Goal: Task Accomplishment & Management: Complete application form

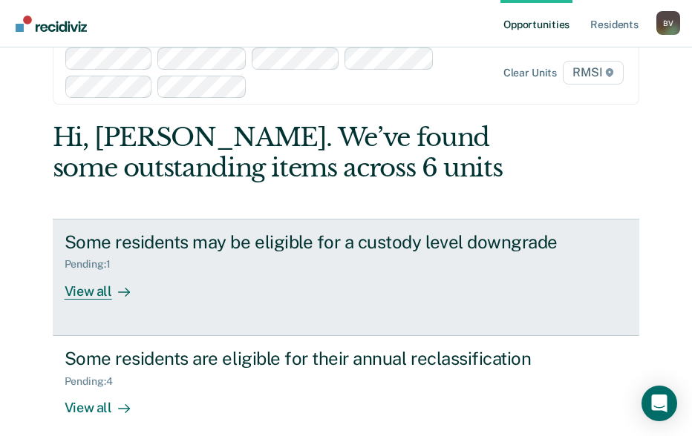
scroll to position [47, 0]
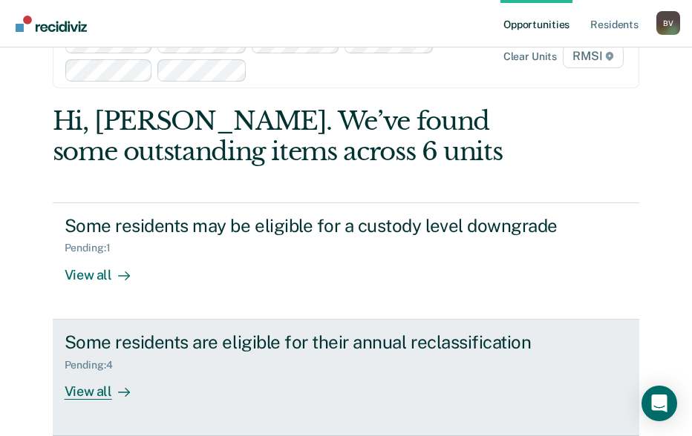
click at [263, 351] on div "Some residents are eligible for their annual reclassification" at bounding box center [325, 343] width 521 height 22
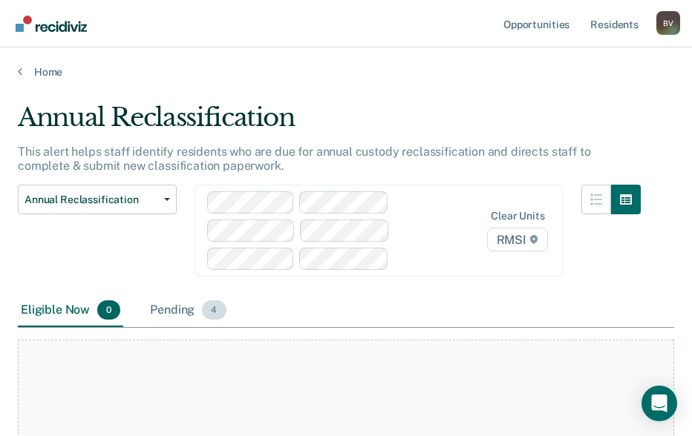
click at [214, 306] on span "4" at bounding box center [214, 310] width 24 height 19
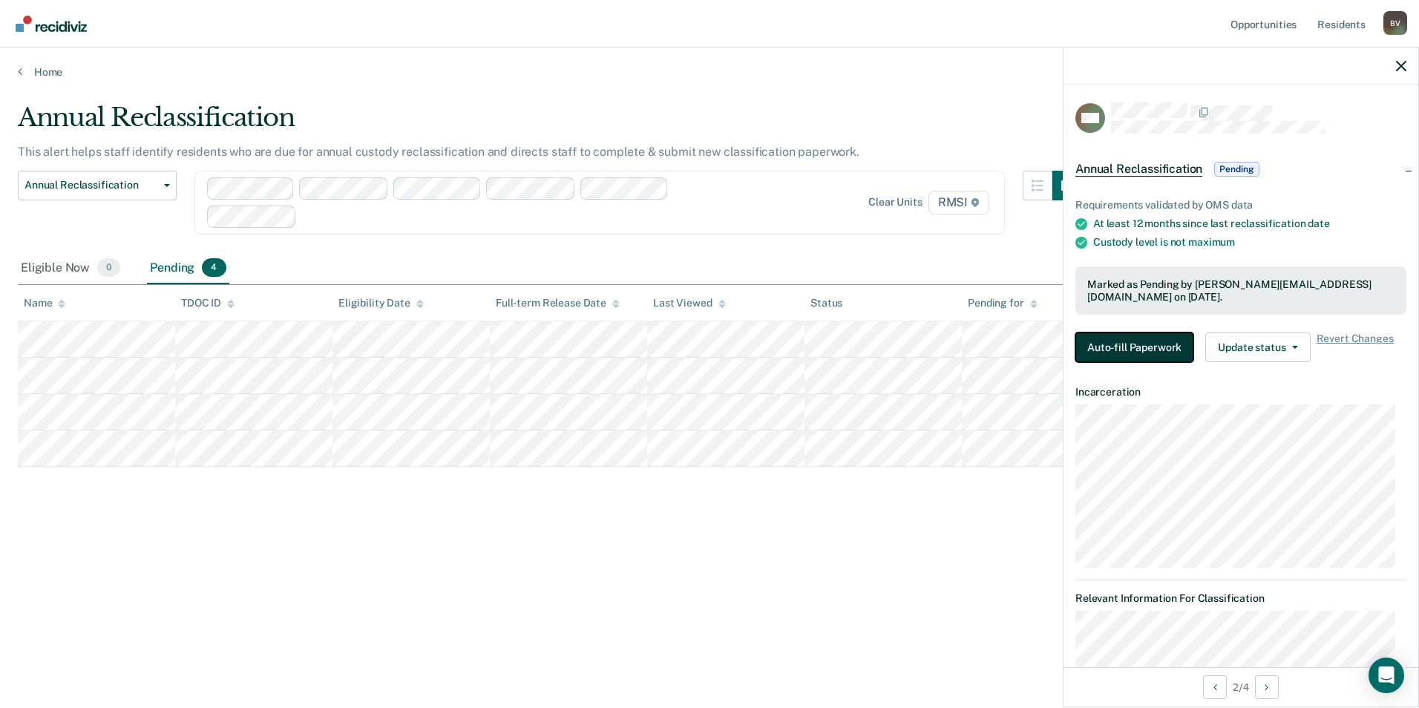
click at [702, 357] on button "Auto-fill Paperwork" at bounding box center [1135, 348] width 118 height 30
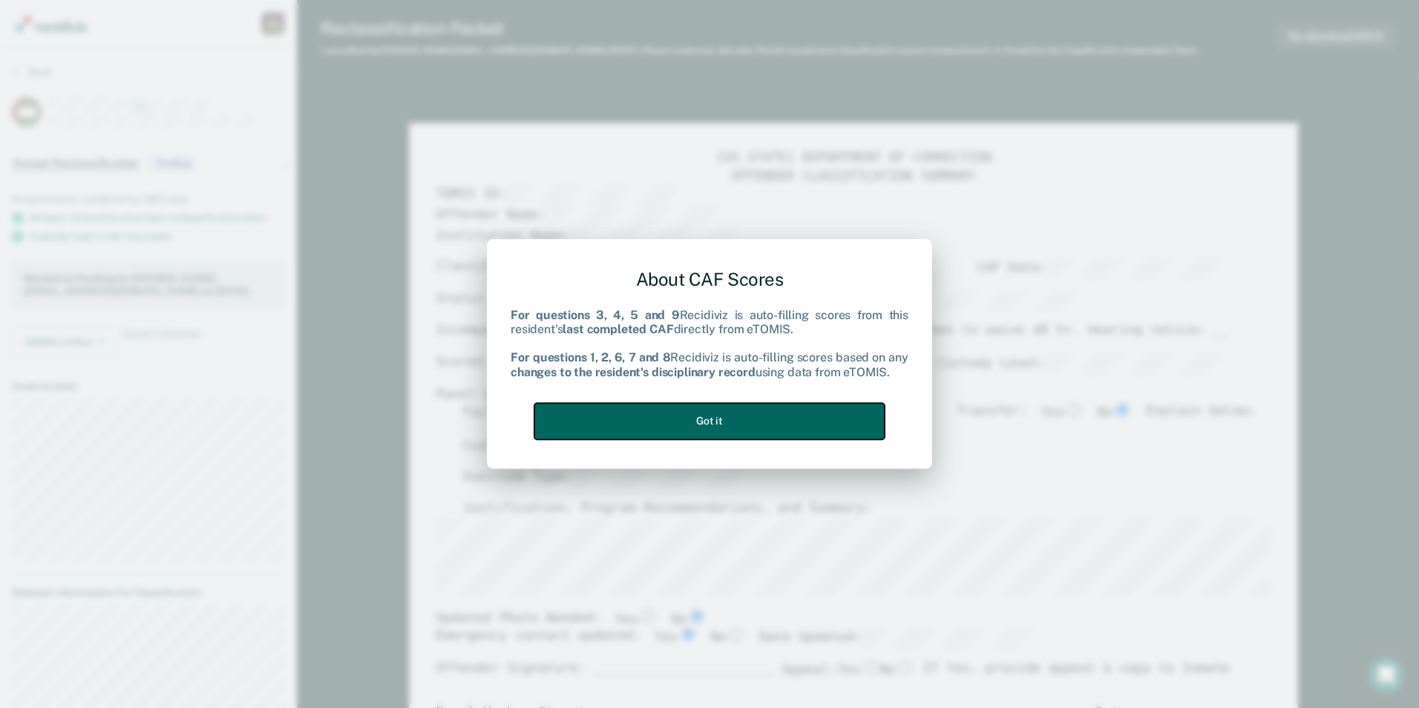
click at [702, 429] on button "Got it" at bounding box center [709, 421] width 350 height 36
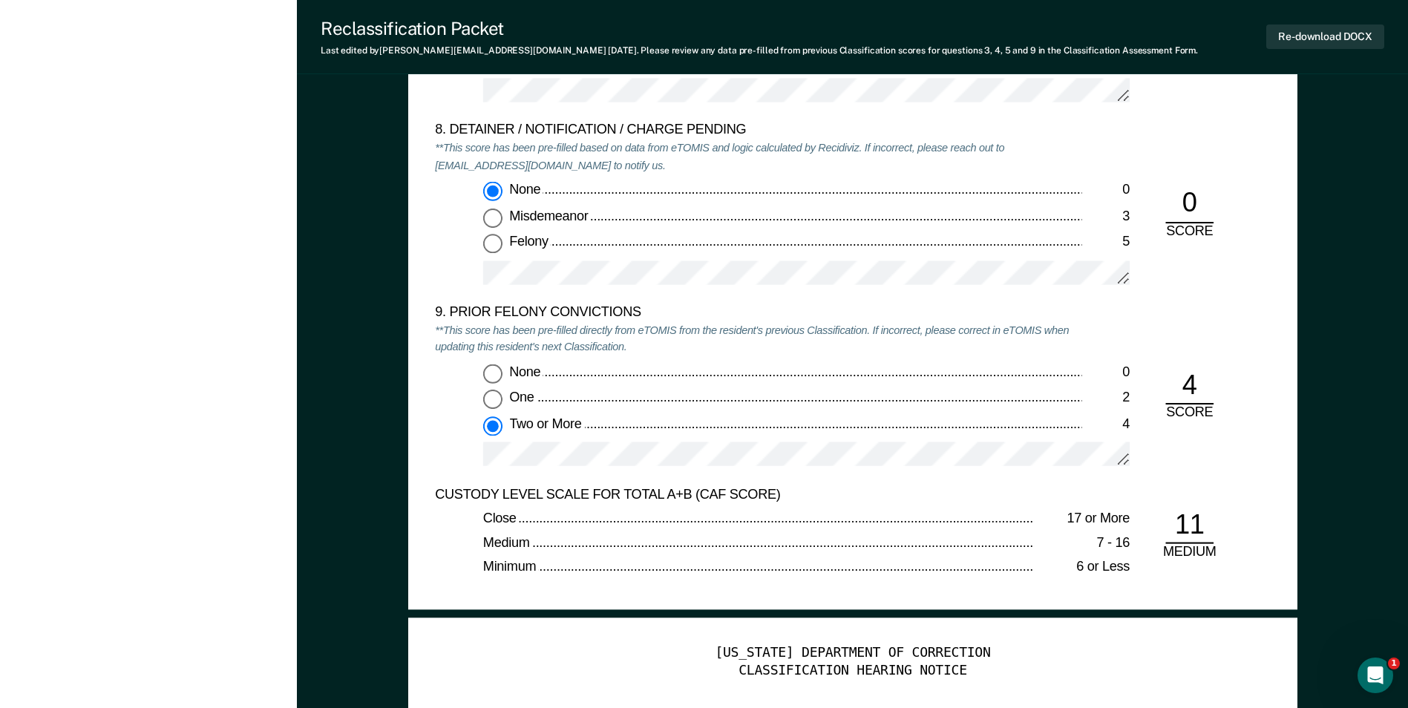
scroll to position [3192, 0]
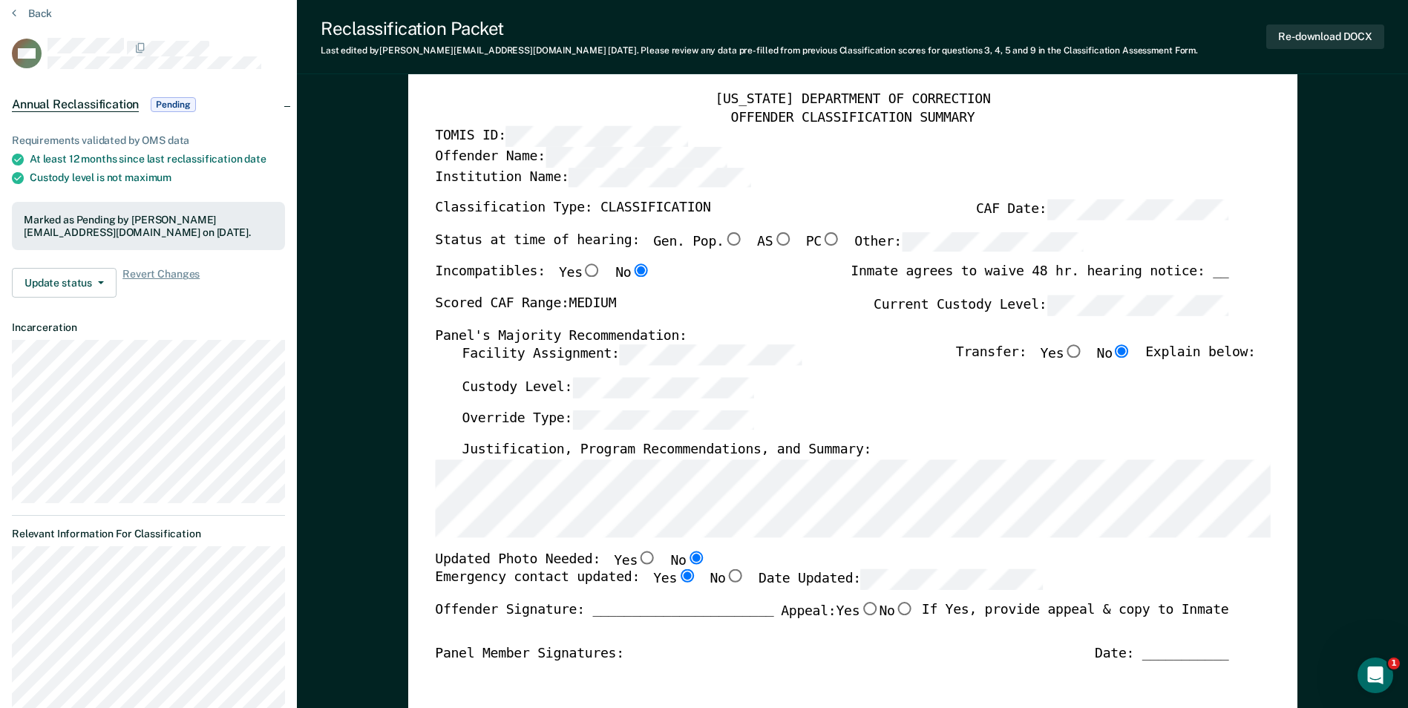
scroll to position [0, 0]
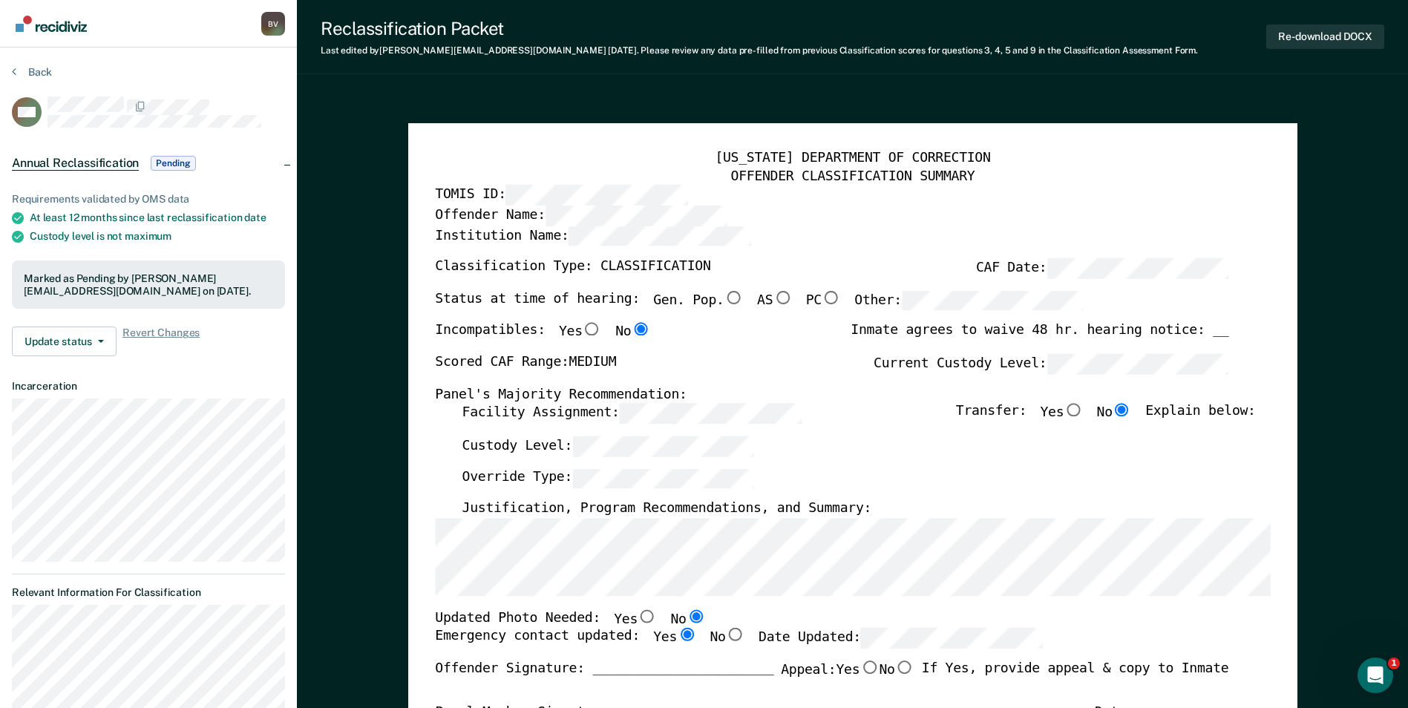
click at [702, 218] on div "Offender Name:" at bounding box center [832, 216] width 794 height 20
click at [702, 431] on div "Facility Assignment: Transfer: Yes No Explain below:" at bounding box center [859, 420] width 794 height 33
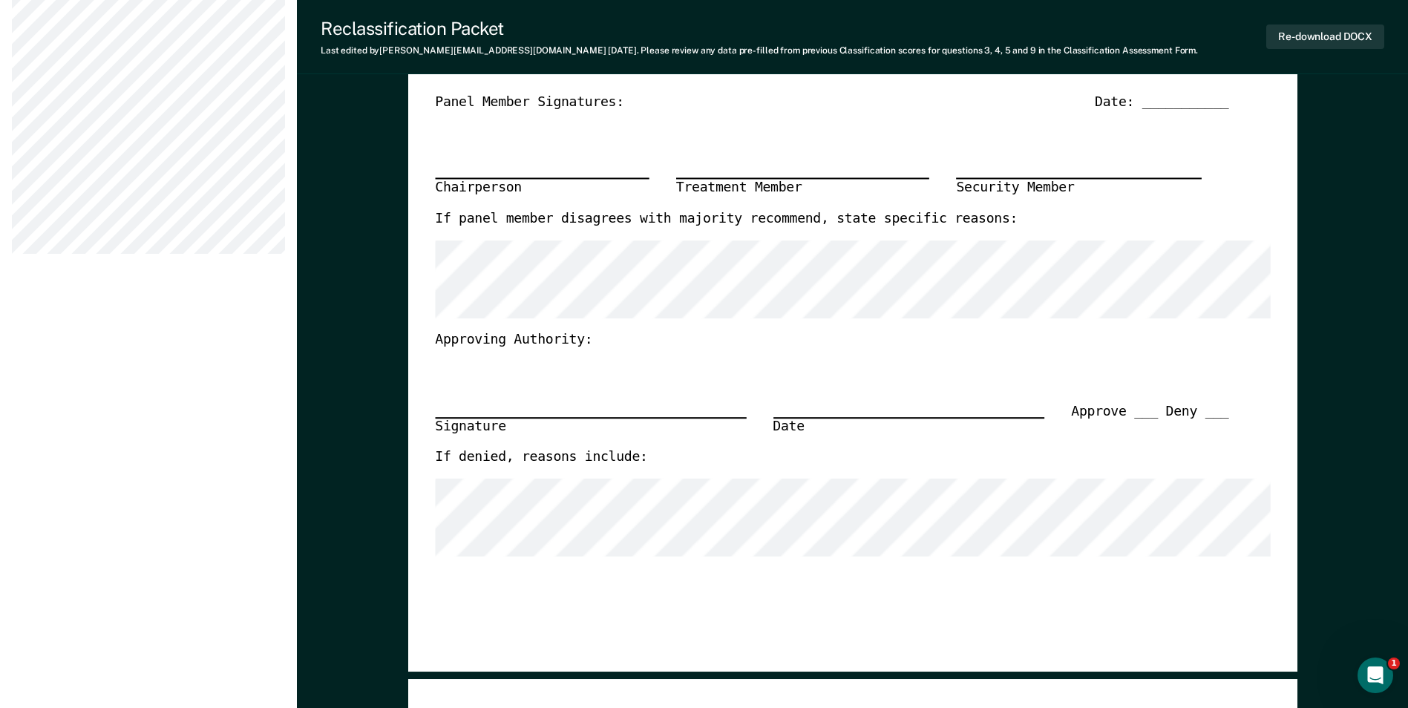
scroll to position [371, 0]
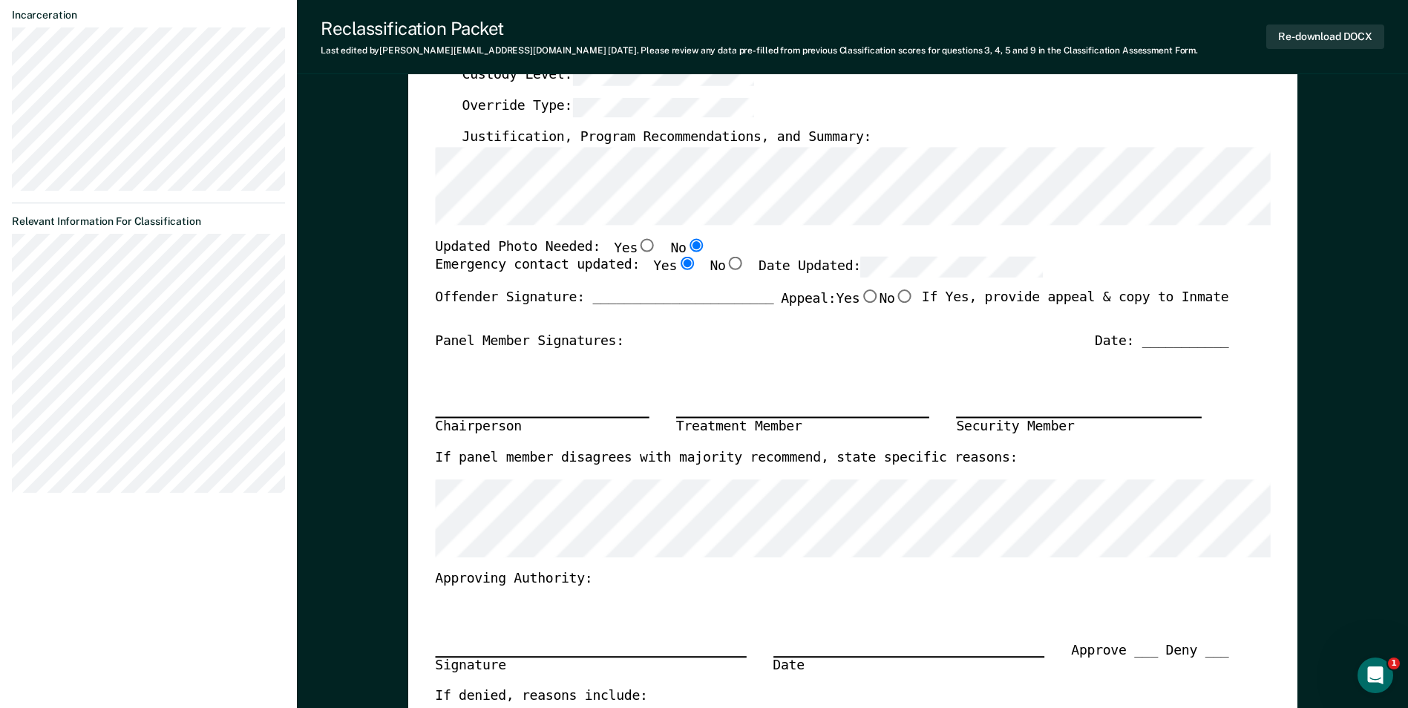
type textarea "x"
radio input "true"
radio input "false"
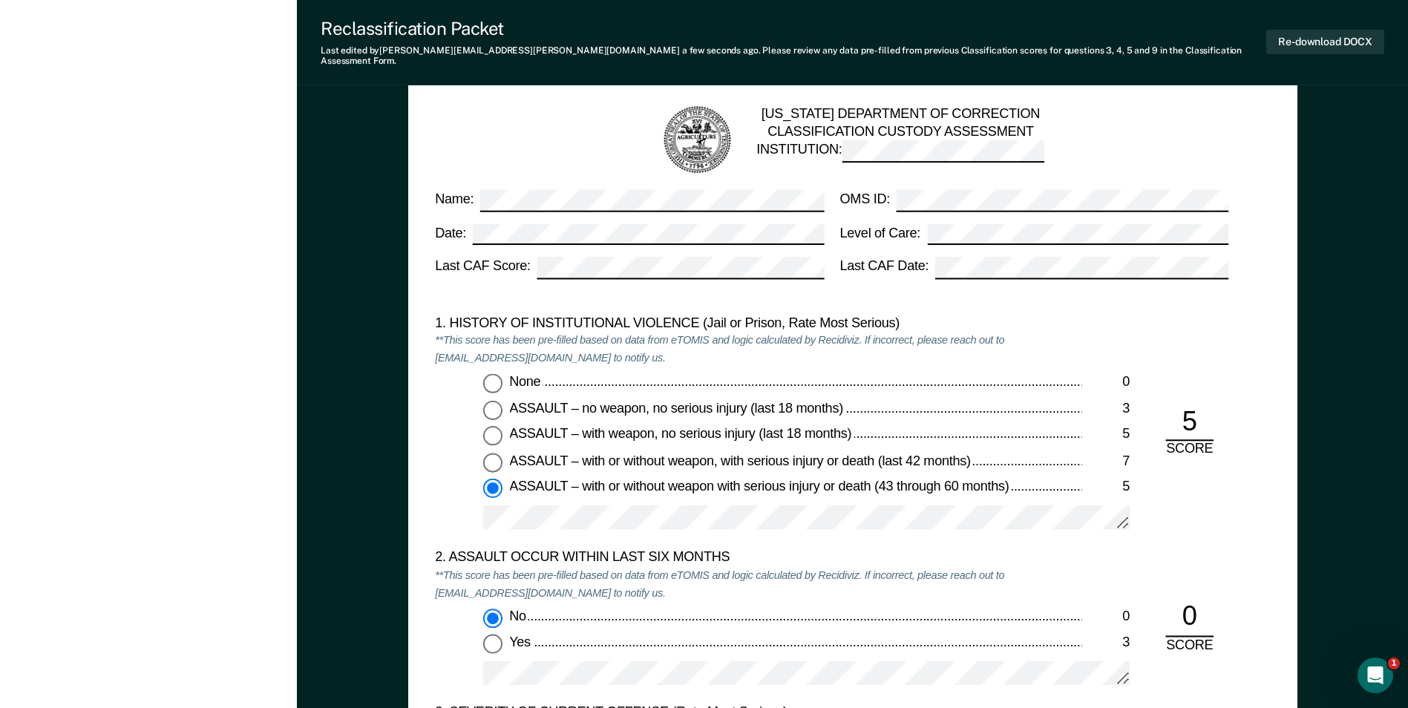
scroll to position [1410, 0]
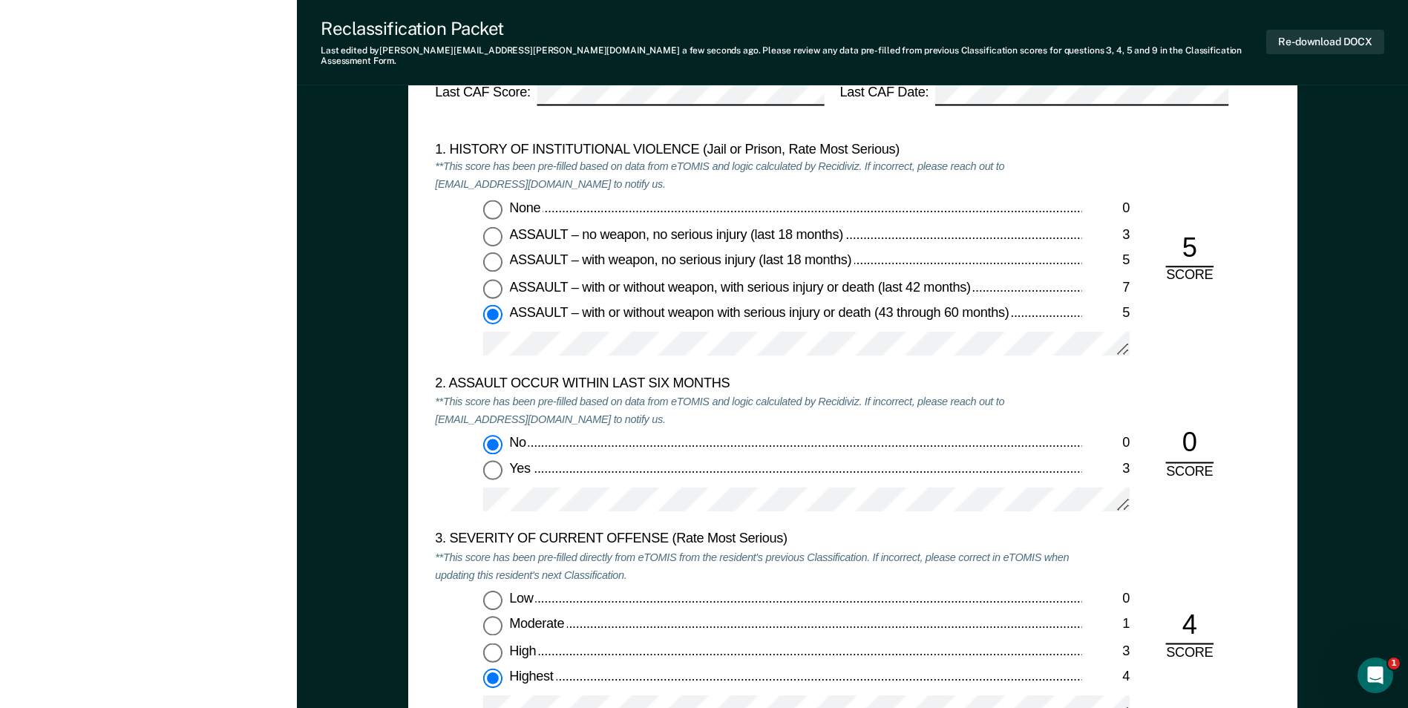
click at [702, 307] on span "ASSAULT – with or without weapon with serious injury or death (43 through 60 mo…" at bounding box center [760, 312] width 503 height 15
click at [503, 307] on input "ASSAULT – with or without weapon with serious injury or death (43 through 60 mo…" at bounding box center [492, 314] width 19 height 19
click at [486, 201] on input "None 0" at bounding box center [492, 209] width 19 height 19
type textarea "x"
radio input "true"
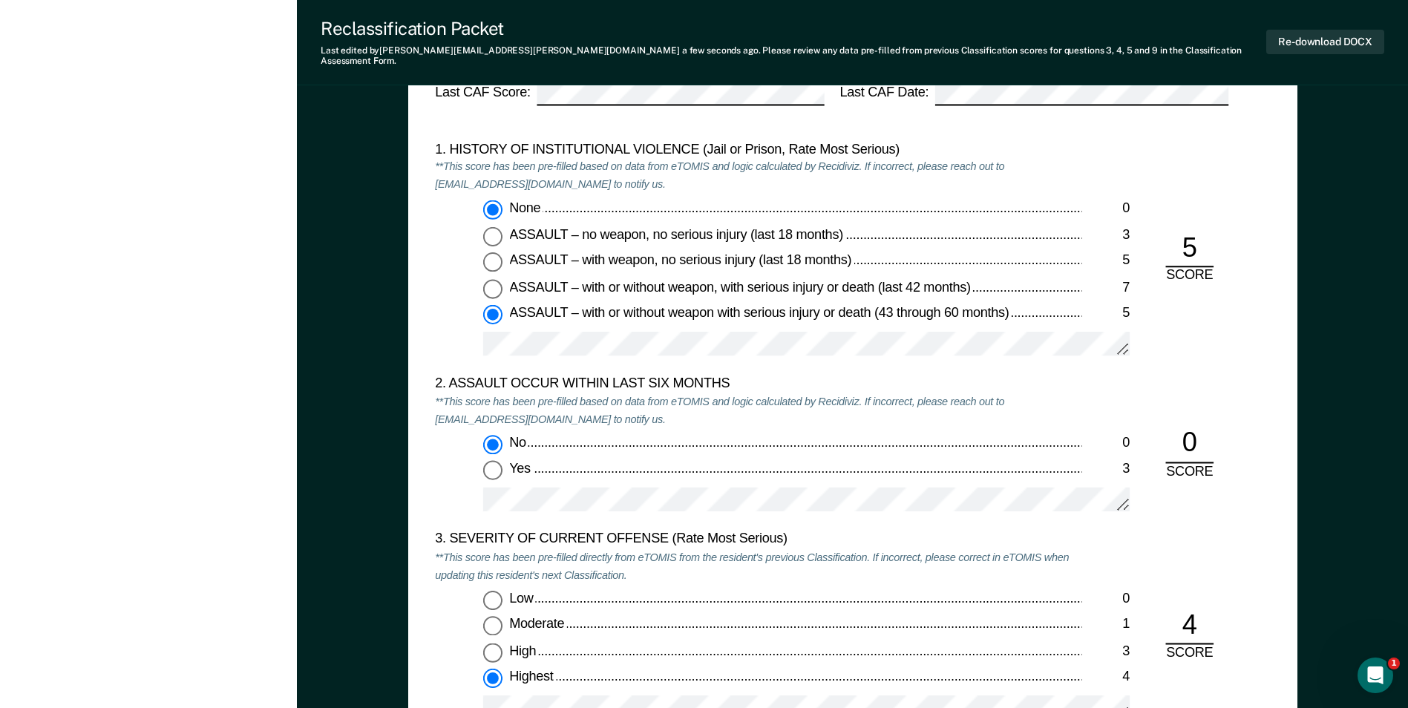
radio input "false"
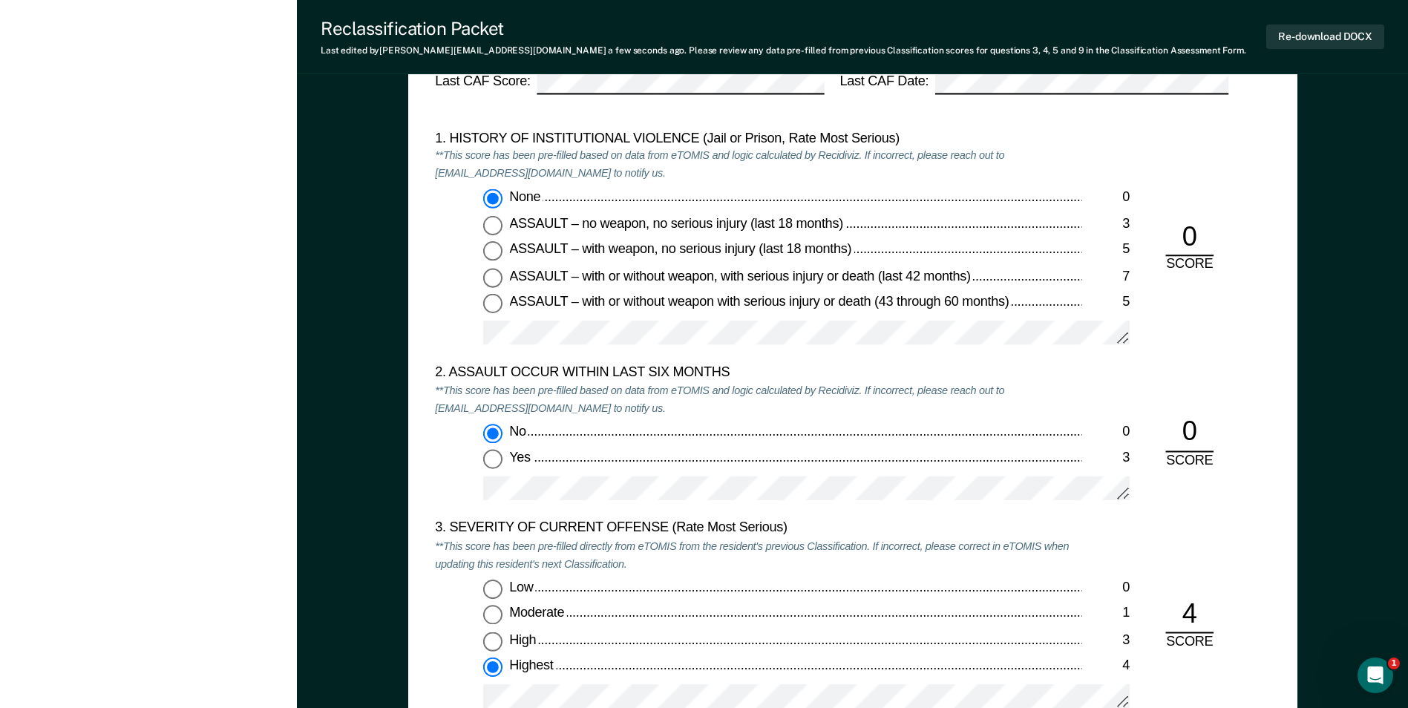
click at [490, 276] on input "ASSAULT – with or without weapon, with serious injury or death (last 42 months)…" at bounding box center [492, 277] width 19 height 19
type textarea "x"
radio input "false"
radio input "true"
click at [494, 308] on input "ASSAULT – with or without weapon with serious injury or death (43 through 60 mo…" at bounding box center [492, 304] width 19 height 19
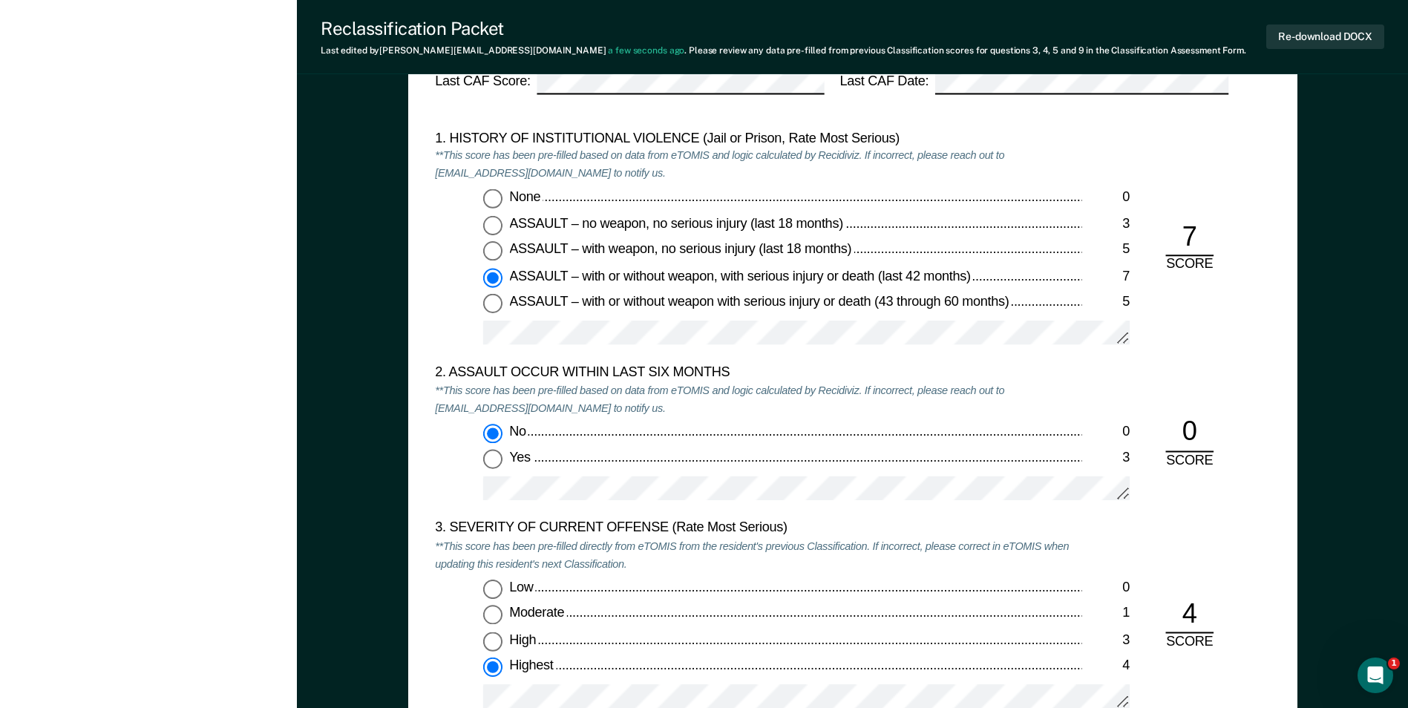
type textarea "x"
radio input "false"
radio input "true"
click at [702, 423] on div "2. ASSAULT OCCUR WITHIN LAST SIX MONTHS **This score has been pre-filled based …" at bounding box center [758, 442] width 647 height 156
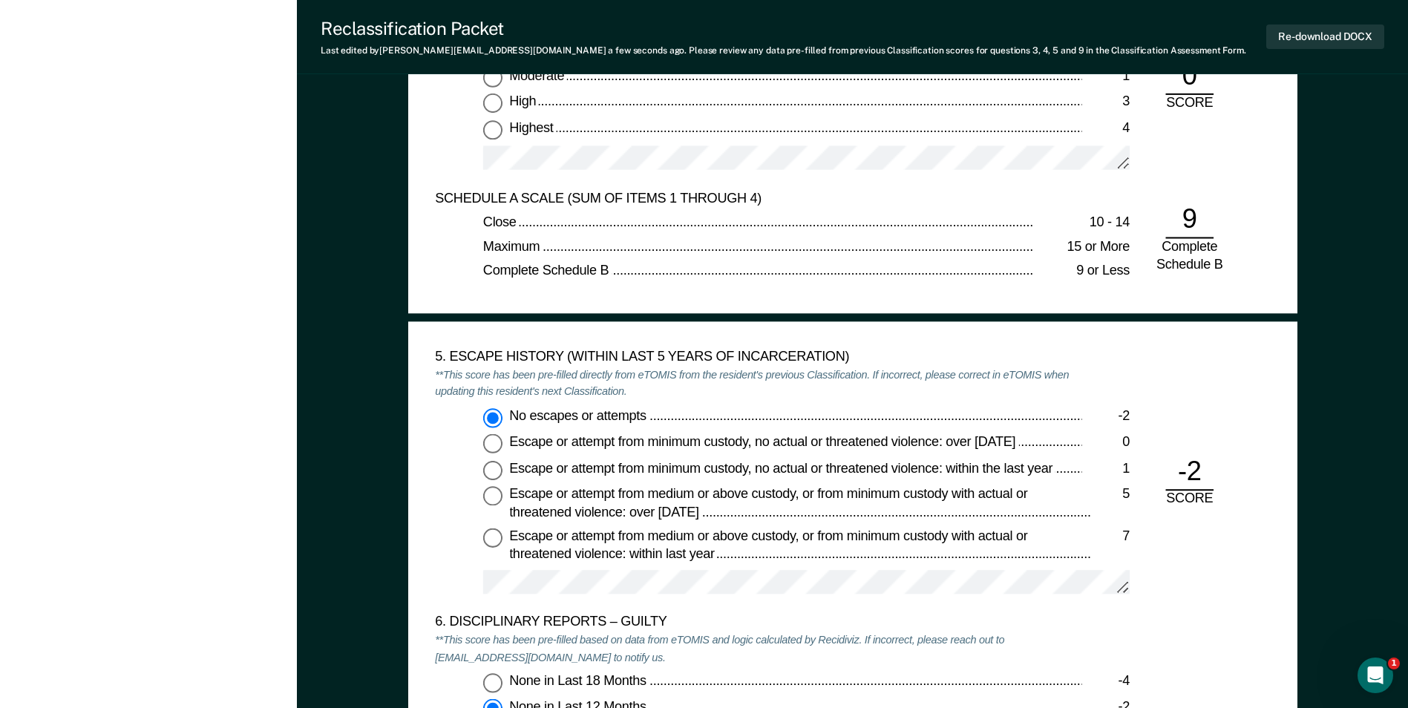
scroll to position [2450, 0]
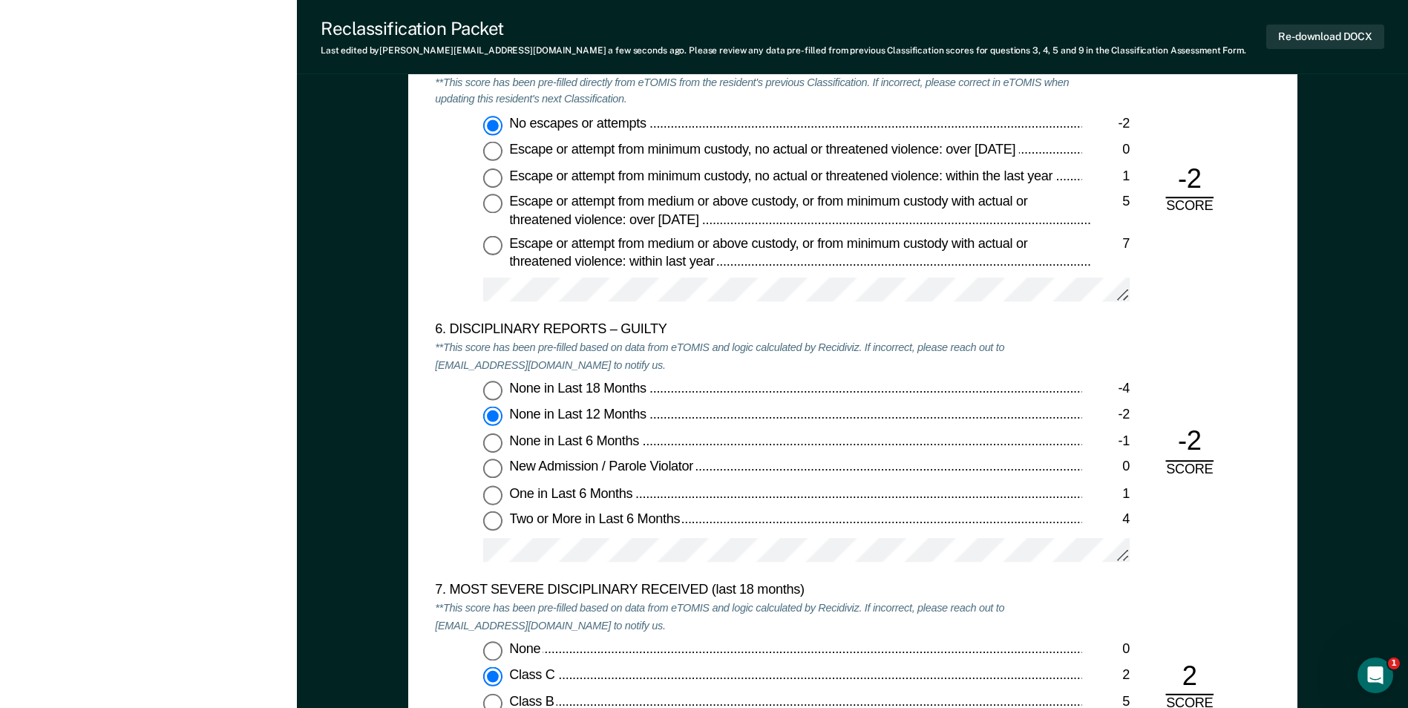
click at [232, 436] on div "[PERSON_NAME] B V Profile How it works Log Out Back WM Annual Reclassification …" at bounding box center [148, 21] width 297 height 4942
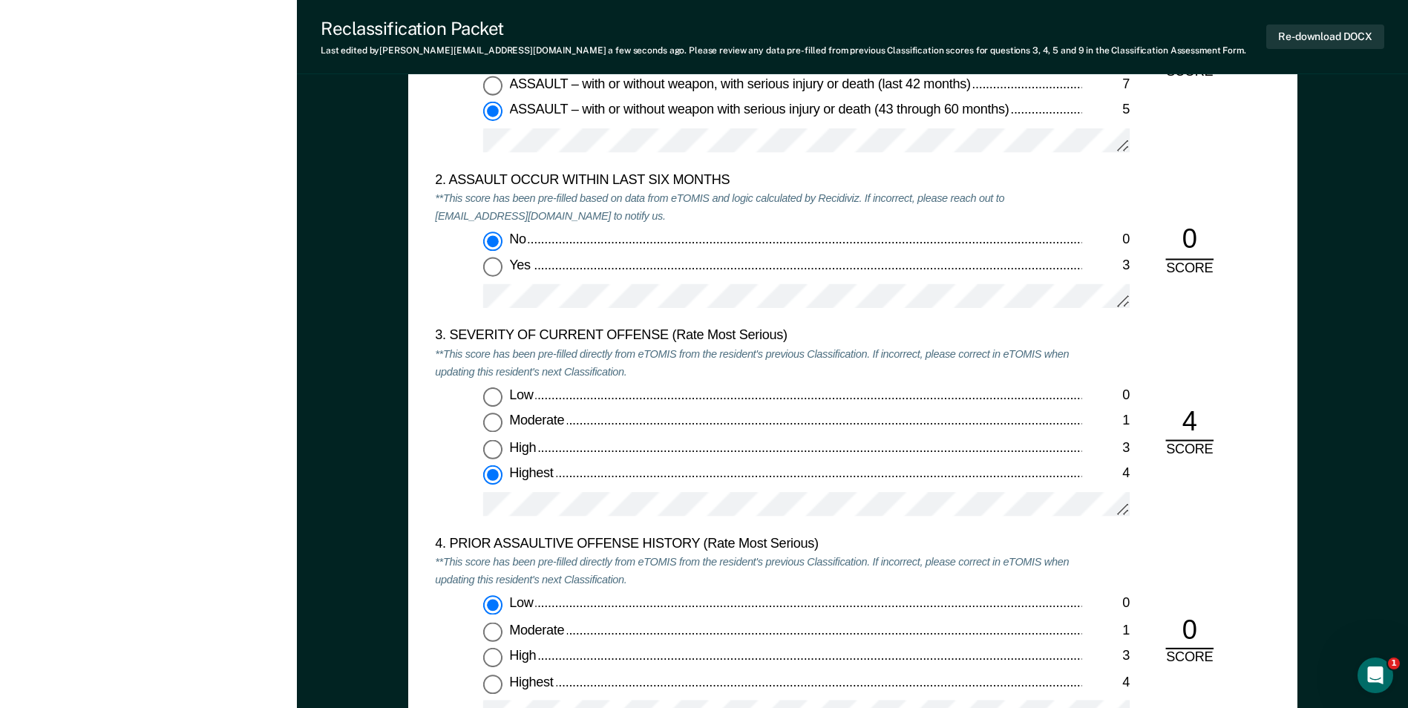
scroll to position [1410, 0]
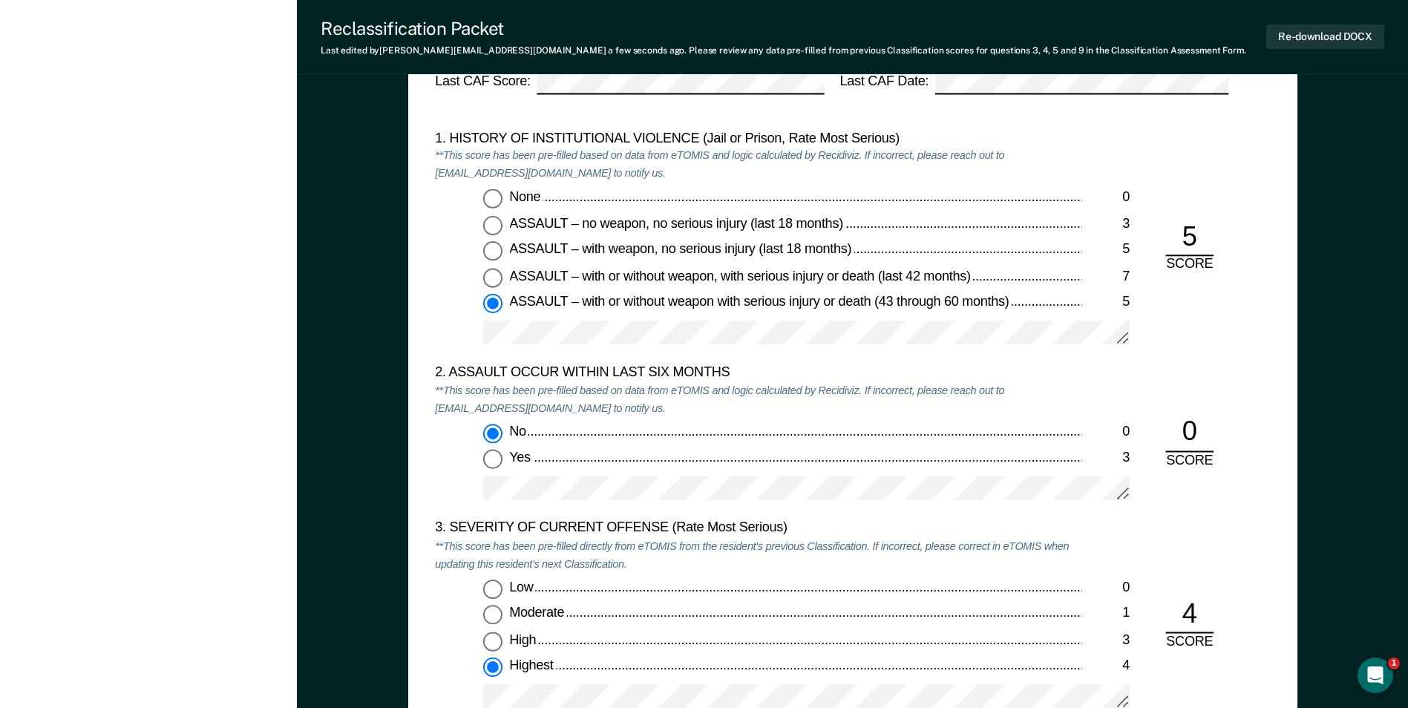
click at [659, 320] on div "None 0 ASSAULT – no weapon, no serious injury (last 18 months) 3 ASSAULT – with…" at bounding box center [758, 273] width 647 height 169
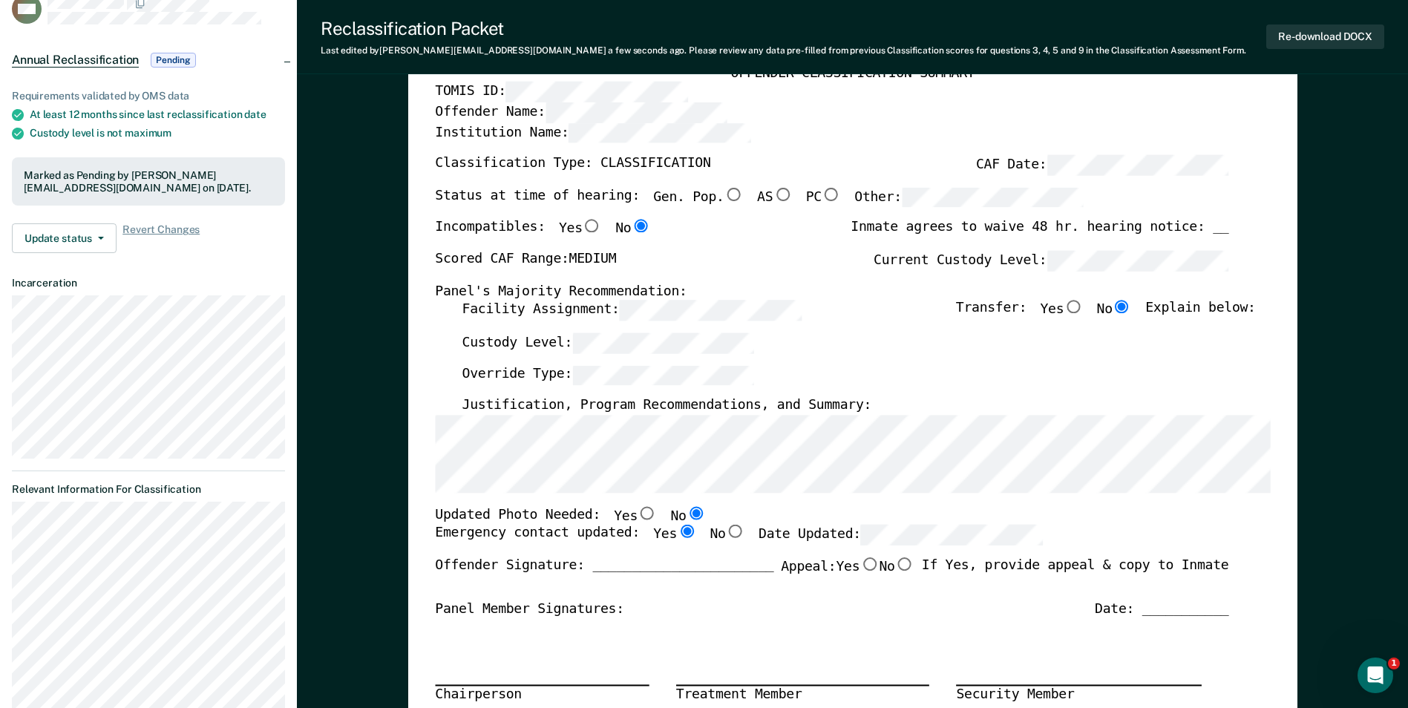
scroll to position [0, 0]
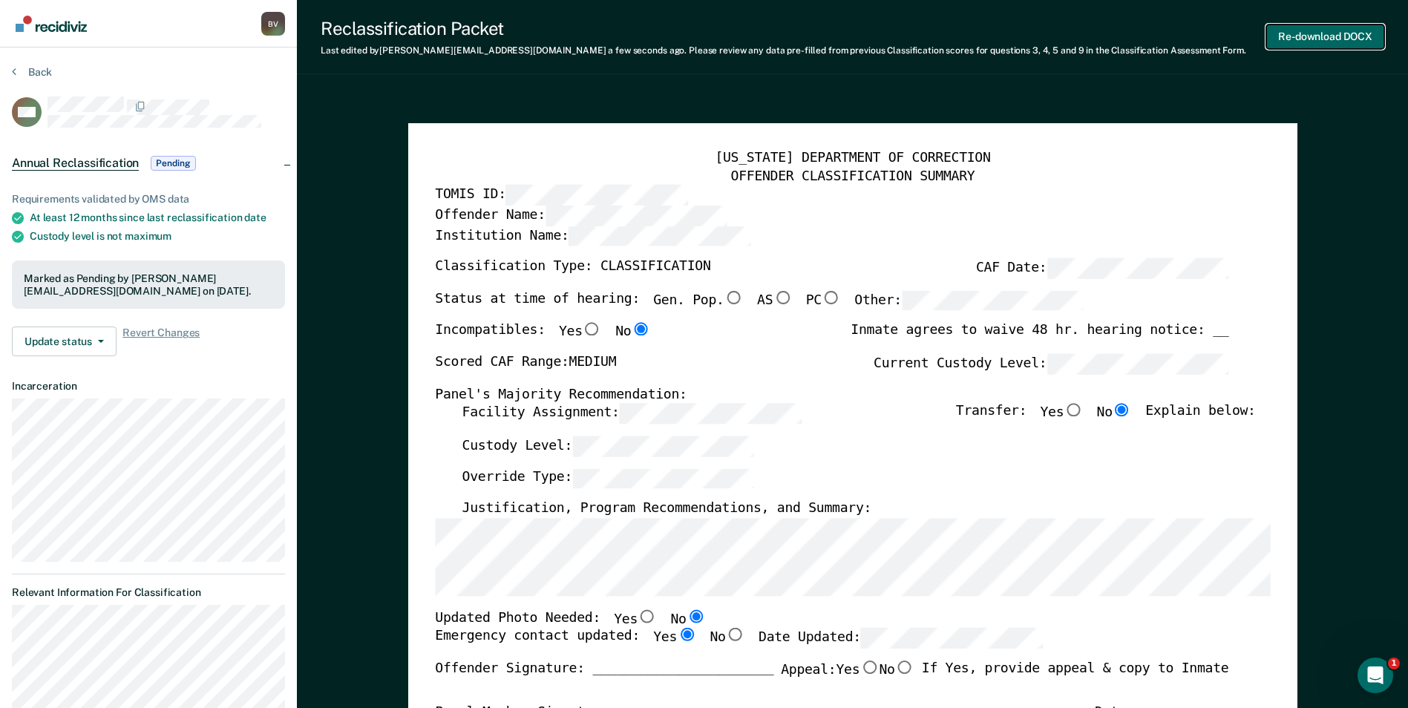
click at [702, 33] on button "Re-download DOCX" at bounding box center [1325, 36] width 118 height 24
type textarea "x"
click at [702, 39] on button "Re-download DOCX" at bounding box center [1325, 36] width 118 height 24
